Goal: Information Seeking & Learning: Understand process/instructions

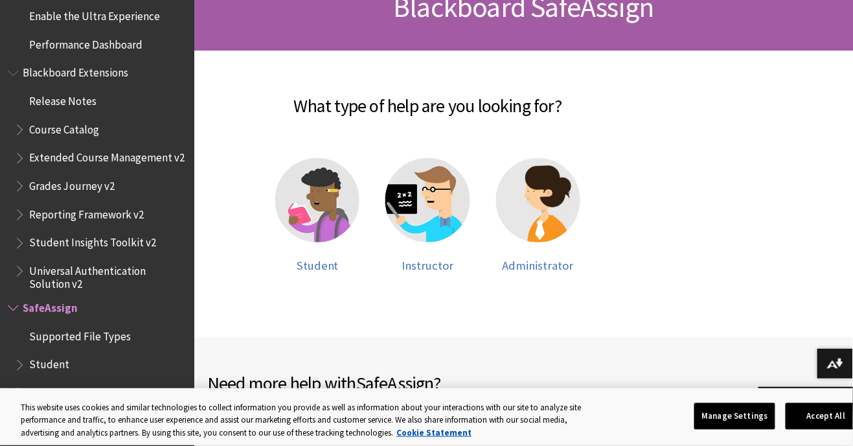
scroll to position [1306, 0]
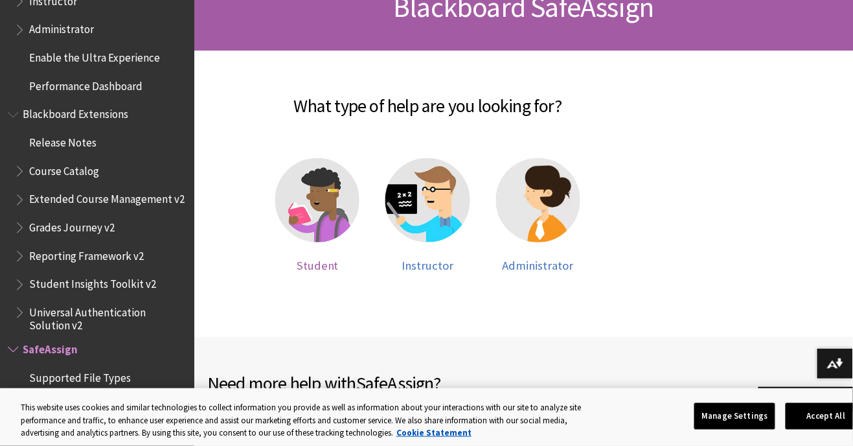
click at [308, 216] on img at bounding box center [317, 200] width 84 height 84
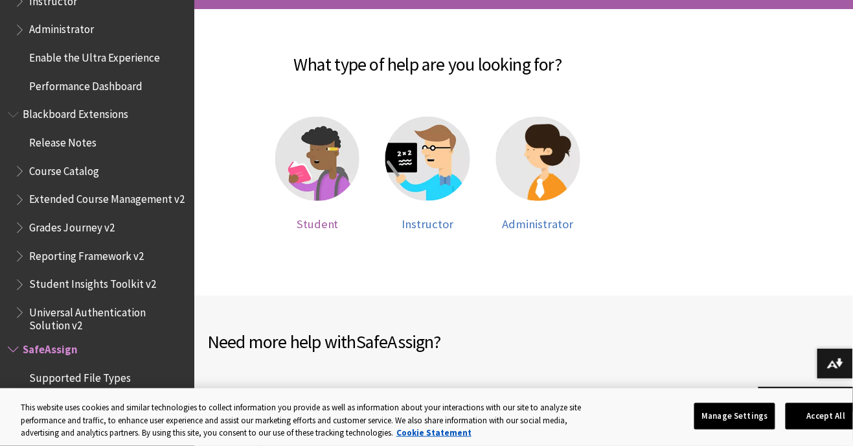
scroll to position [1347, 0]
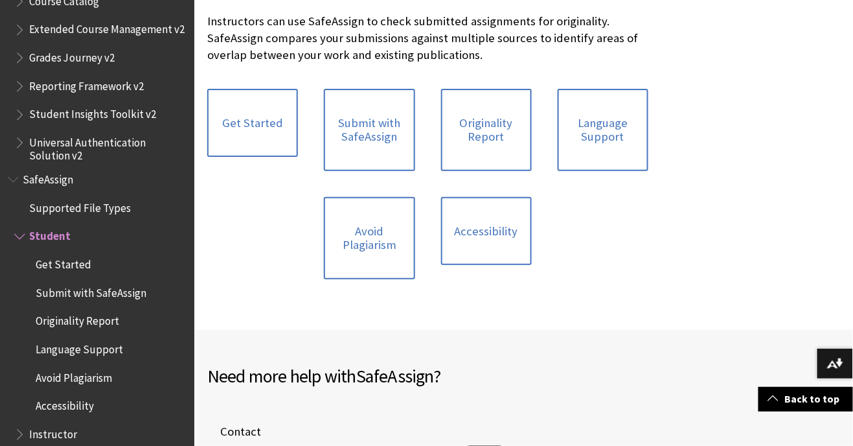
scroll to position [1517, 0]
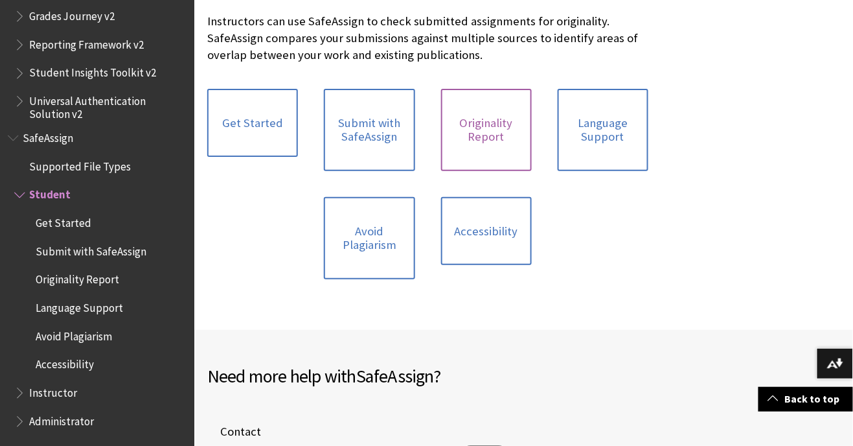
click at [490, 143] on link "Originality Report" at bounding box center [486, 130] width 91 height 82
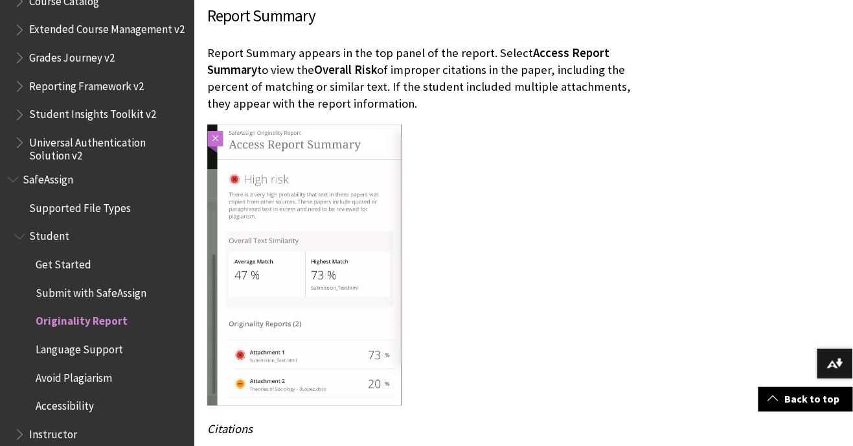
scroll to position [2657, 0]
